Goal: Information Seeking & Learning: Check status

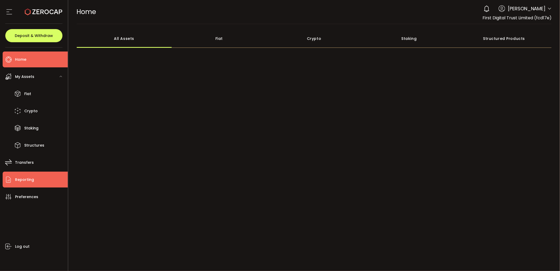
click at [30, 184] on li "Reporting" at bounding box center [35, 179] width 65 height 16
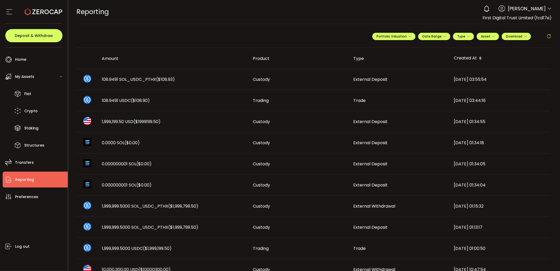
click at [547, 33] on span at bounding box center [548, 36] width 5 height 8
click at [548, 36] on icon at bounding box center [548, 36] width 5 height 5
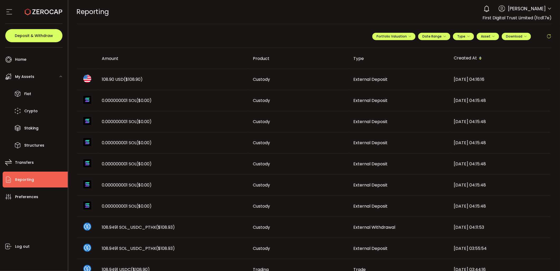
click at [159, 74] on td "108.90 USD ($108.90)" at bounding box center [173, 79] width 151 height 21
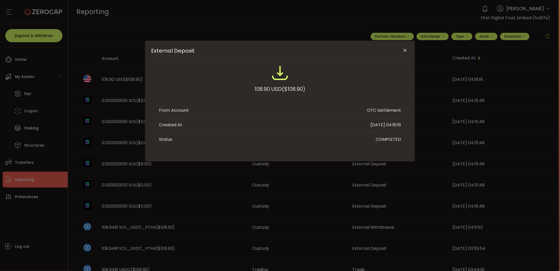
click at [296, 85] on span "($108.90)" at bounding box center [293, 88] width 23 height 9
copy span "108.90"
drag, startPoint x: 403, startPoint y: 50, endPoint x: 450, endPoint y: 65, distance: 48.8
click at [403, 50] on icon "Close" at bounding box center [405, 50] width 5 height 5
